Goal: Find specific page/section: Find specific page/section

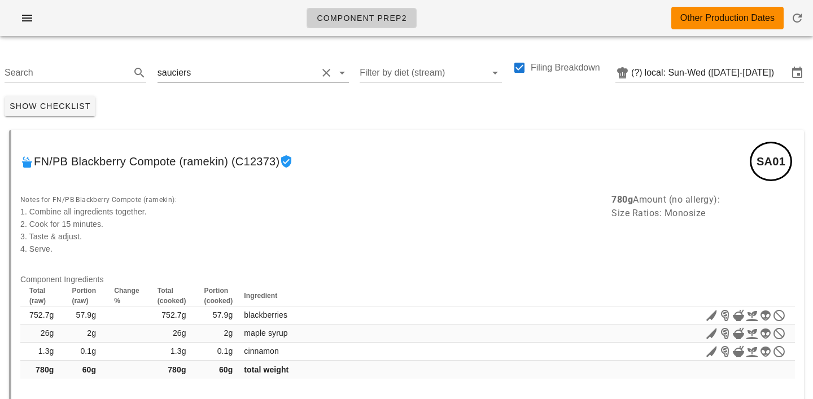
click at [194, 81] on div "sauciers" at bounding box center [253, 73] width 191 height 18
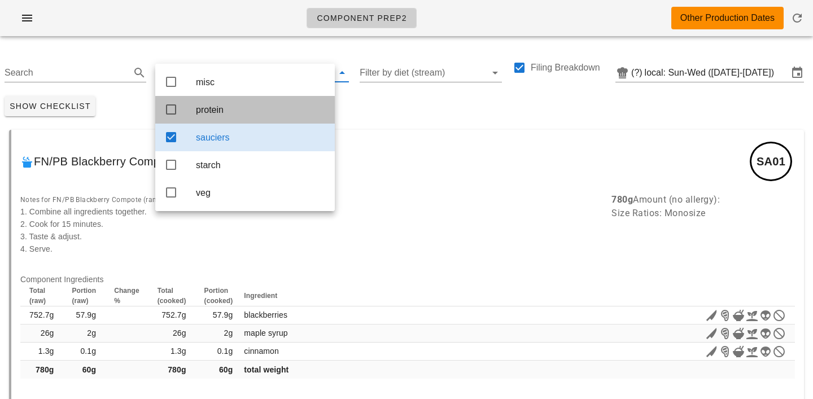
click at [206, 113] on div "protein" at bounding box center [261, 109] width 130 height 11
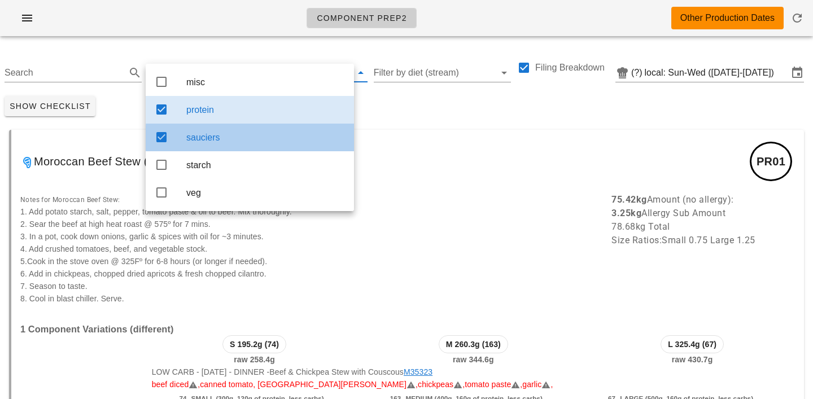
click at [226, 143] on div "sauciers" at bounding box center [265, 137] width 159 height 11
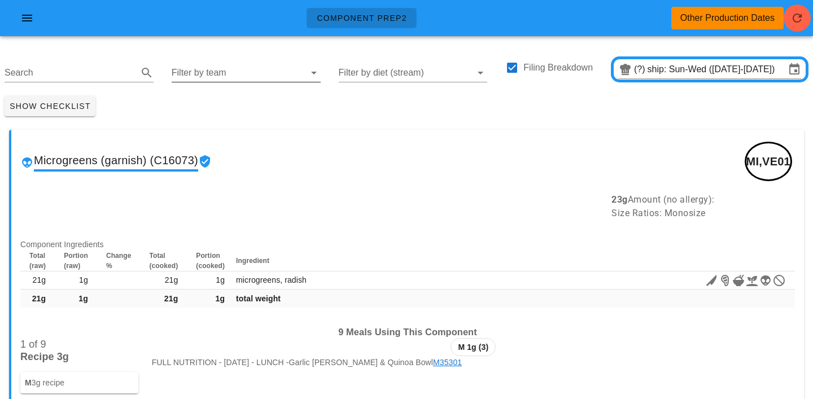
click at [228, 80] on input "Filter by team" at bounding box center [237, 73] width 131 height 18
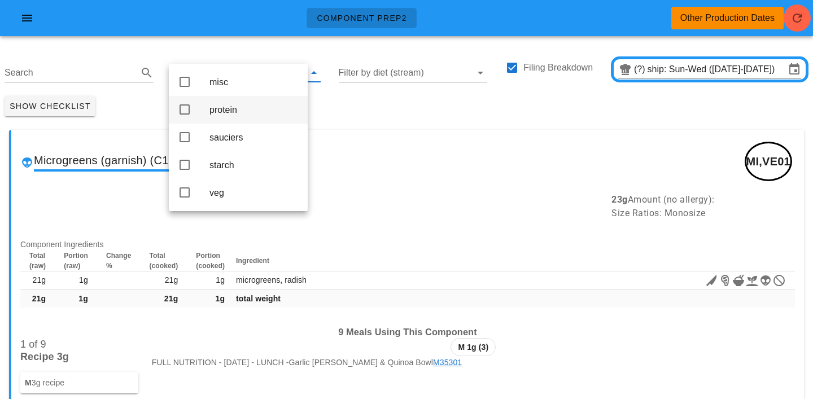
click at [220, 108] on div "protein" at bounding box center [253, 109] width 89 height 11
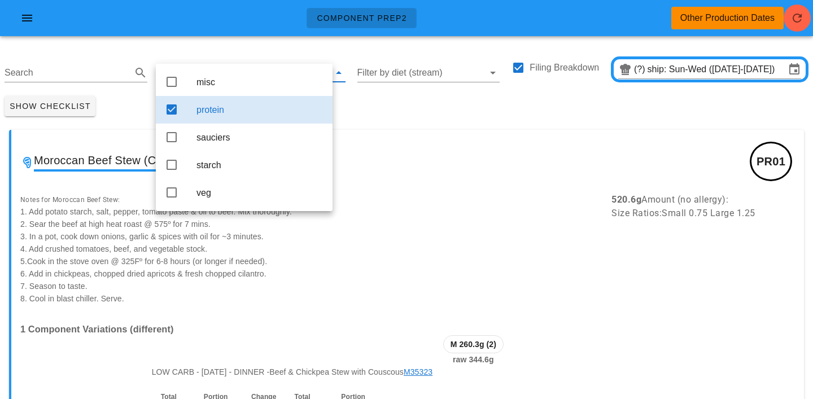
click at [375, 111] on div "Show Checklist" at bounding box center [406, 105] width 813 height 29
